Goal: Information Seeking & Learning: Learn about a topic

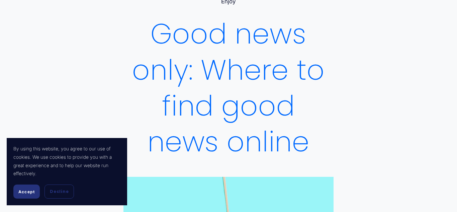
scroll to position [51, 0]
click at [29, 192] on span "Accept" at bounding box center [26, 191] width 16 height 5
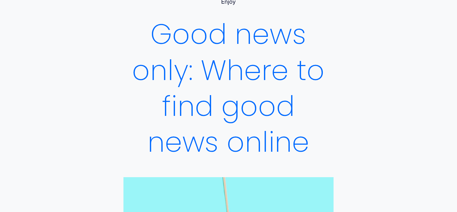
click at [156, 99] on h1 "Good news only: Where to find good news online" at bounding box center [228, 88] width 210 height 144
click at [319, 119] on h1 "Good news only: Where to find good news online" at bounding box center [228, 88] width 210 height 144
drag, startPoint x: 156, startPoint y: 99, endPoint x: 318, endPoint y: 118, distance: 163.1
click at [318, 118] on h1 "Good news only: Where to find good news online" at bounding box center [228, 88] width 210 height 144
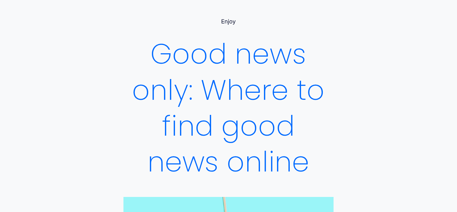
scroll to position [32, 0]
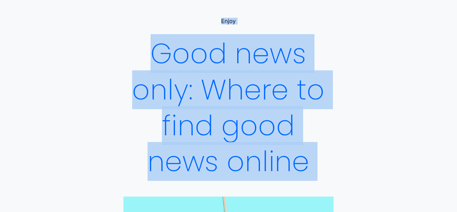
drag, startPoint x: 153, startPoint y: 47, endPoint x: 363, endPoint y: 190, distance: 254.4
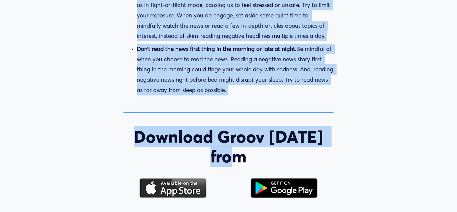
scroll to position [1190, 0]
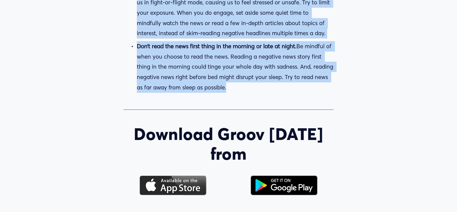
drag, startPoint x: 123, startPoint y: 132, endPoint x: 312, endPoint y: 106, distance: 190.5
copy div "There’s more good news in the world than you might think. Does the news make yo…"
